Goal: Task Accomplishment & Management: Manage account settings

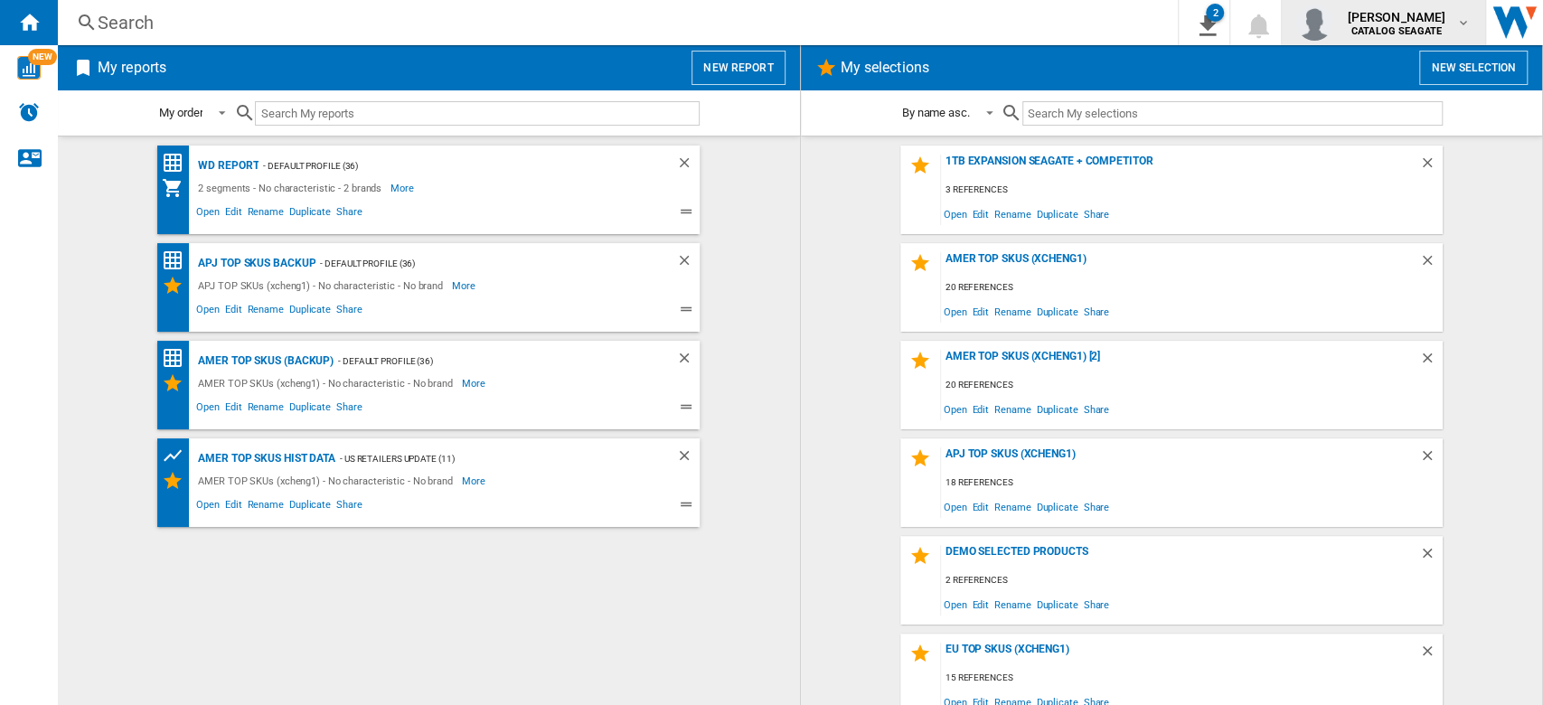
click at [1435, 18] on span "[PERSON_NAME]" at bounding box center [1396, 17] width 99 height 18
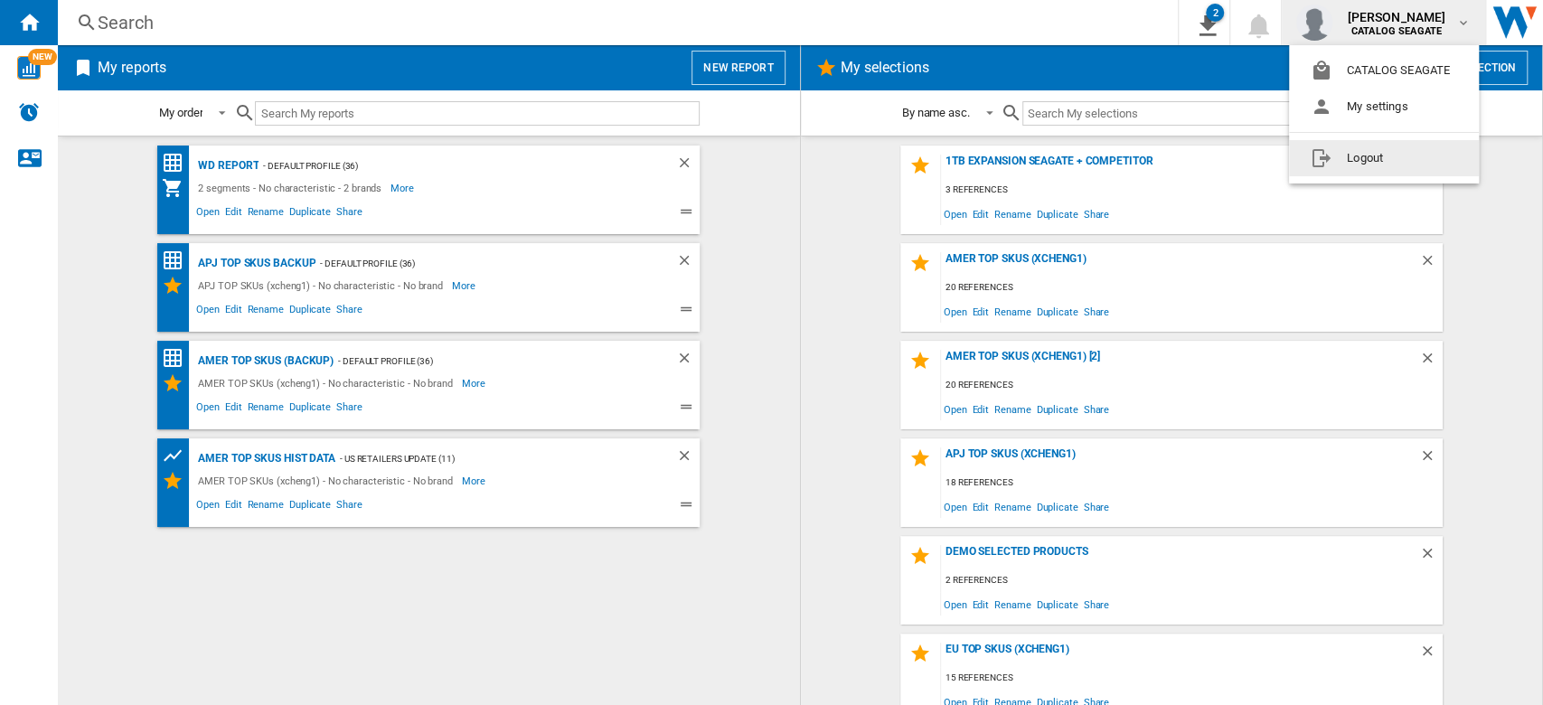
click at [1381, 165] on button "Logout" at bounding box center [1384, 158] width 190 height 36
